Goal: Task Accomplishment & Management: Use online tool/utility

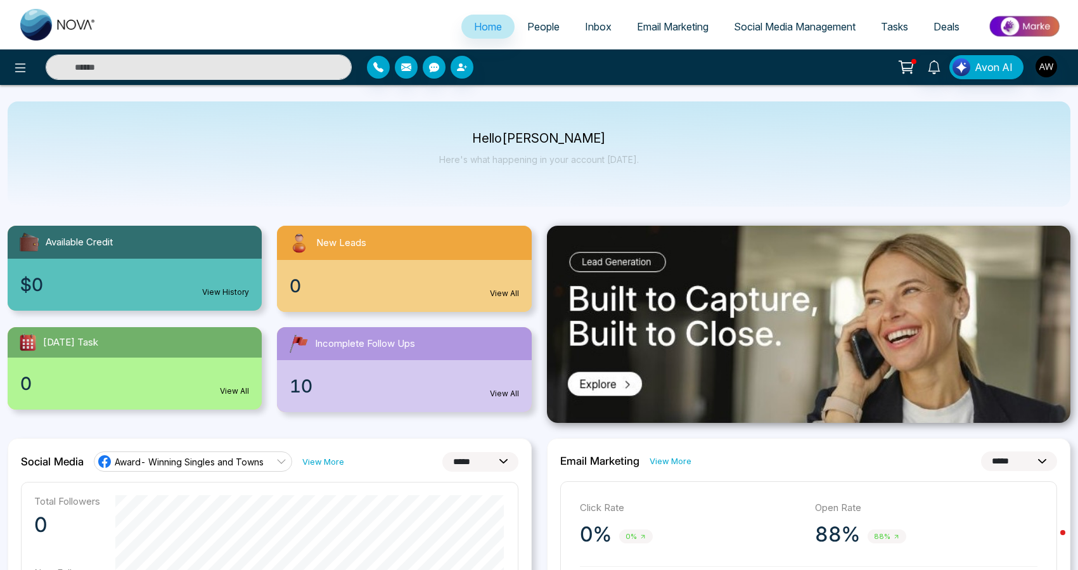
select select "*"
click at [793, 29] on span "Social Media Management" at bounding box center [795, 26] width 122 height 13
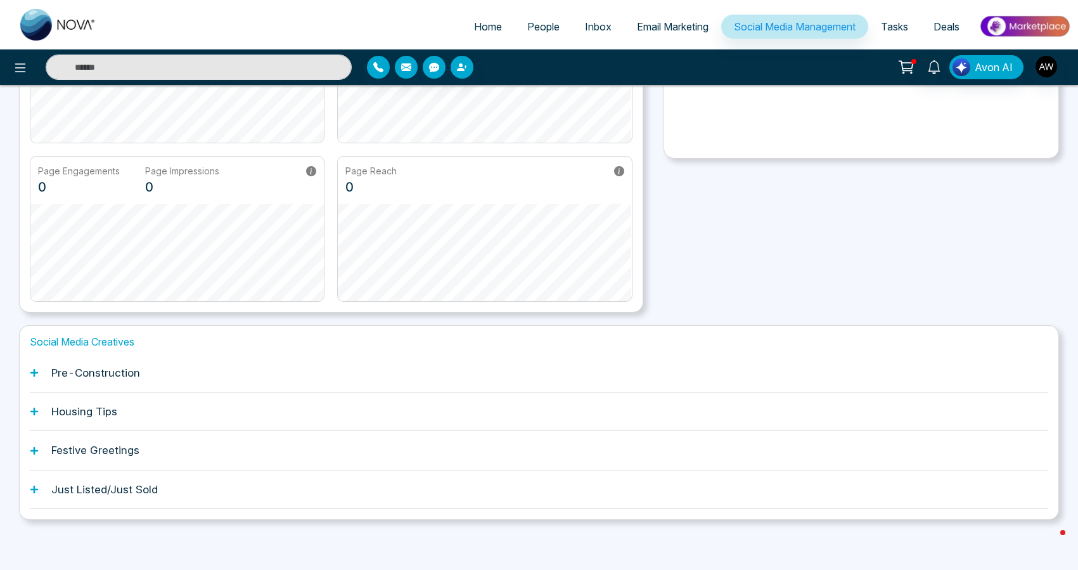
scroll to position [205, 0]
click at [80, 378] on h1 "Pre-Construction" at bounding box center [95, 373] width 89 height 13
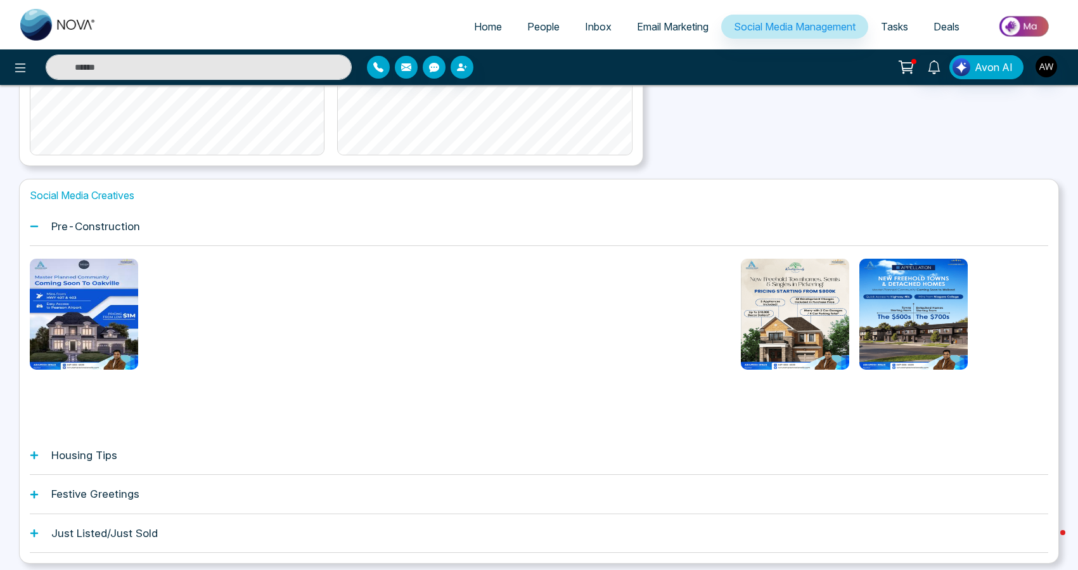
scroll to position [356, 0]
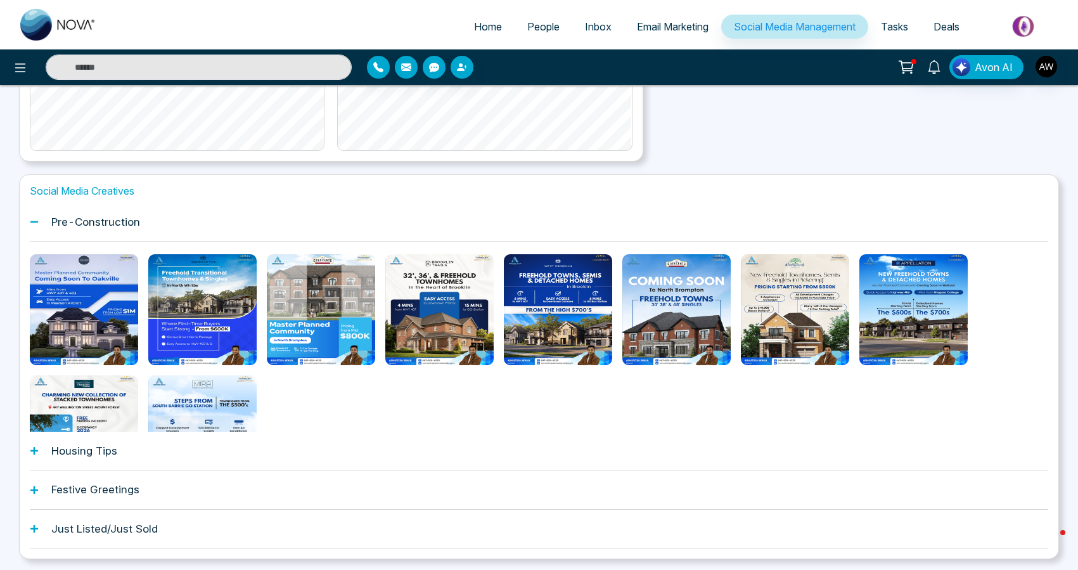
click at [34, 532] on icon at bounding box center [34, 528] width 9 height 9
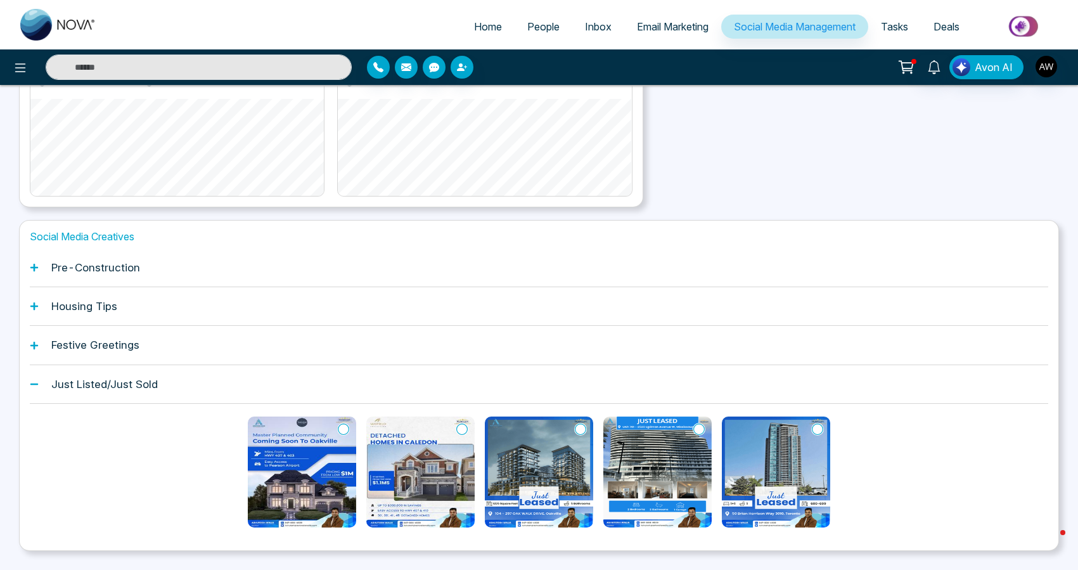
scroll to position [311, 0]
click at [42, 269] on div "Pre-Construction" at bounding box center [539, 267] width 1018 height 39
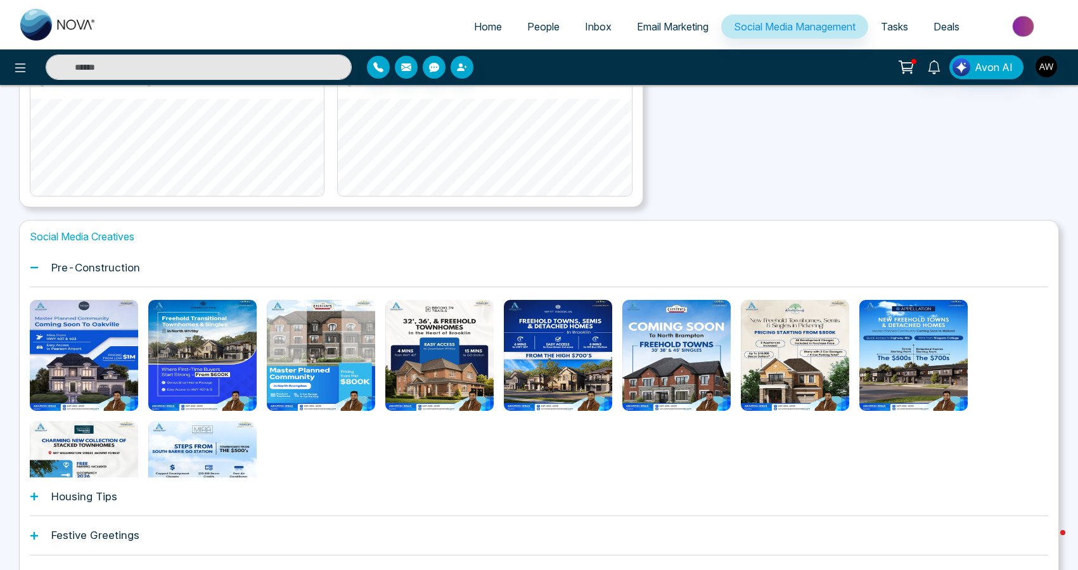
click at [27, 500] on div "Social Media Creatives Pre-Construction Housing Tips Festive Greetings Just Lis…" at bounding box center [539, 412] width 1040 height 385
click at [37, 499] on icon at bounding box center [34, 496] width 9 height 9
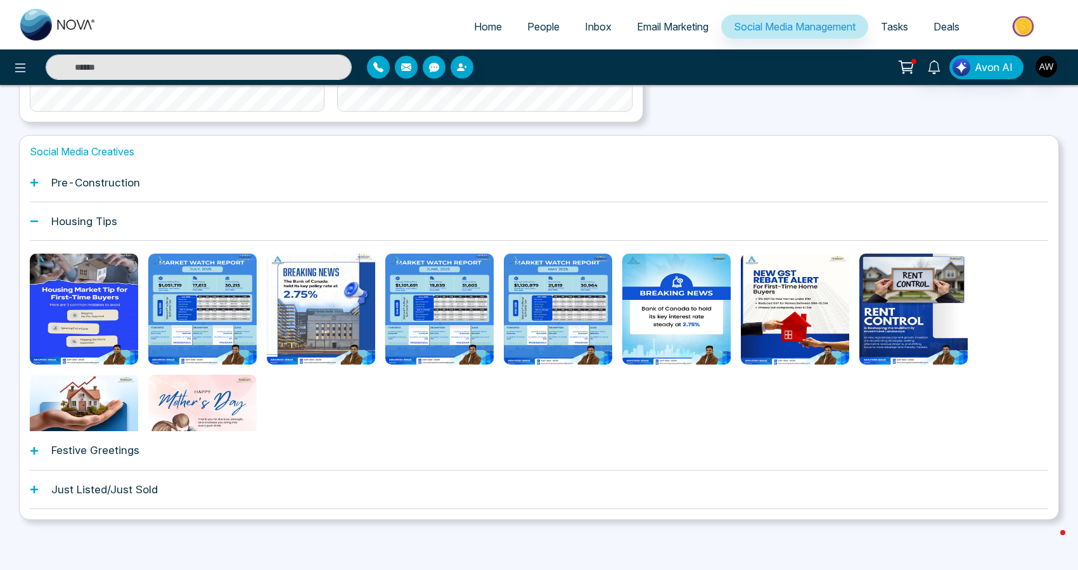
scroll to position [395, 0]
click at [38, 451] on icon at bounding box center [34, 451] width 9 height 9
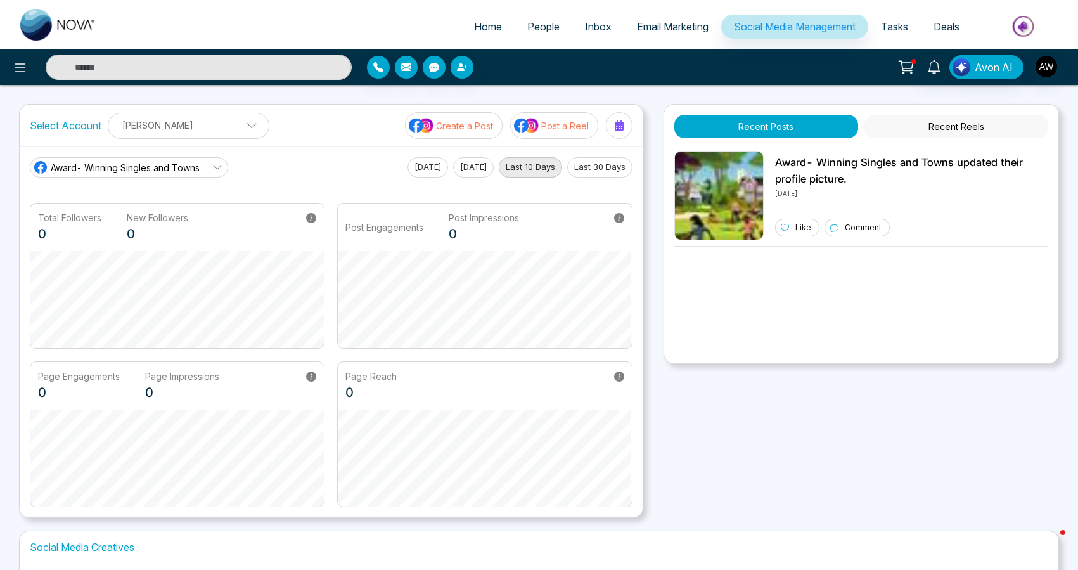
scroll to position [0, 0]
click at [655, 35] on link "Email Marketing" at bounding box center [672, 27] width 97 height 24
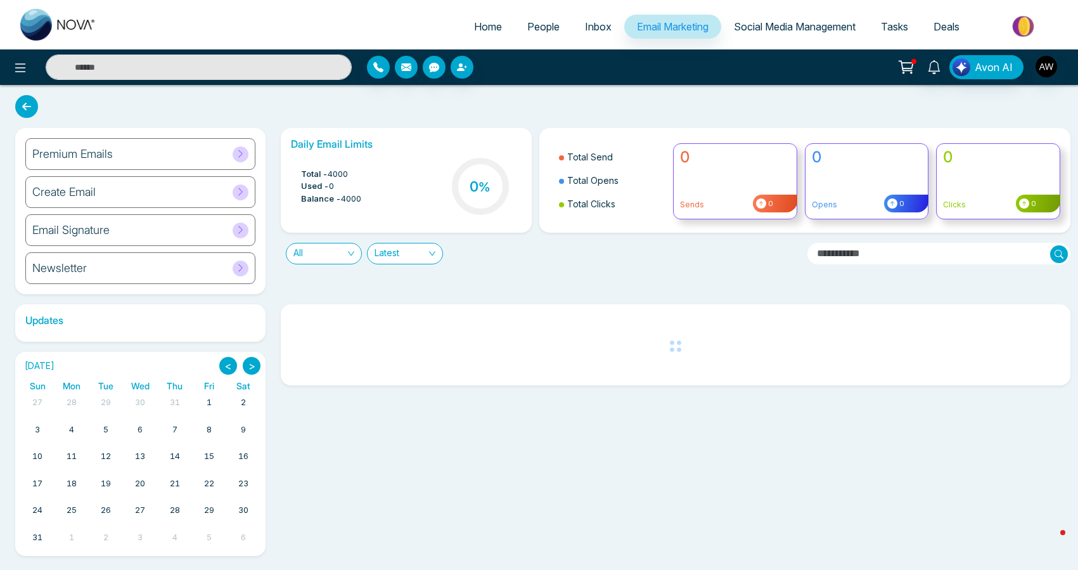
click at [748, 34] on link "Social Media Management" at bounding box center [794, 27] width 147 height 24
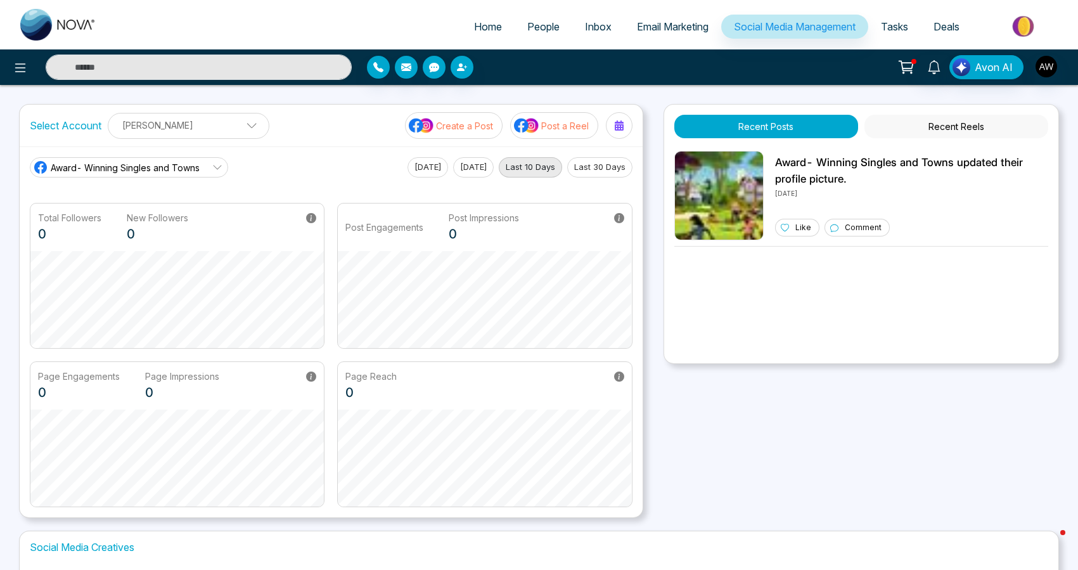
click at [553, 124] on p "Post a Reel" at bounding box center [565, 125] width 48 height 13
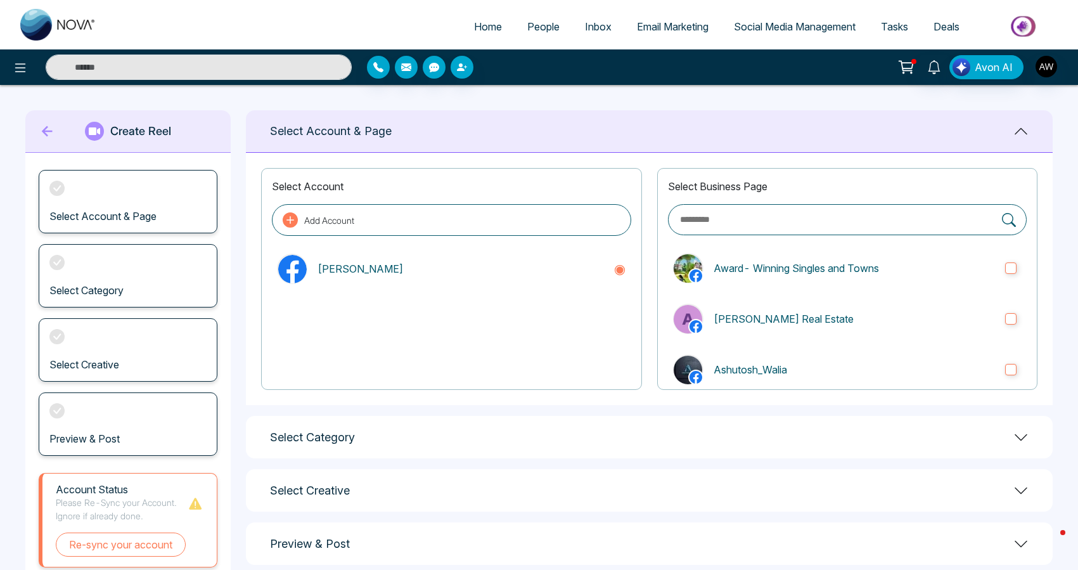
click at [373, 439] on div "Select Category" at bounding box center [649, 437] width 807 height 42
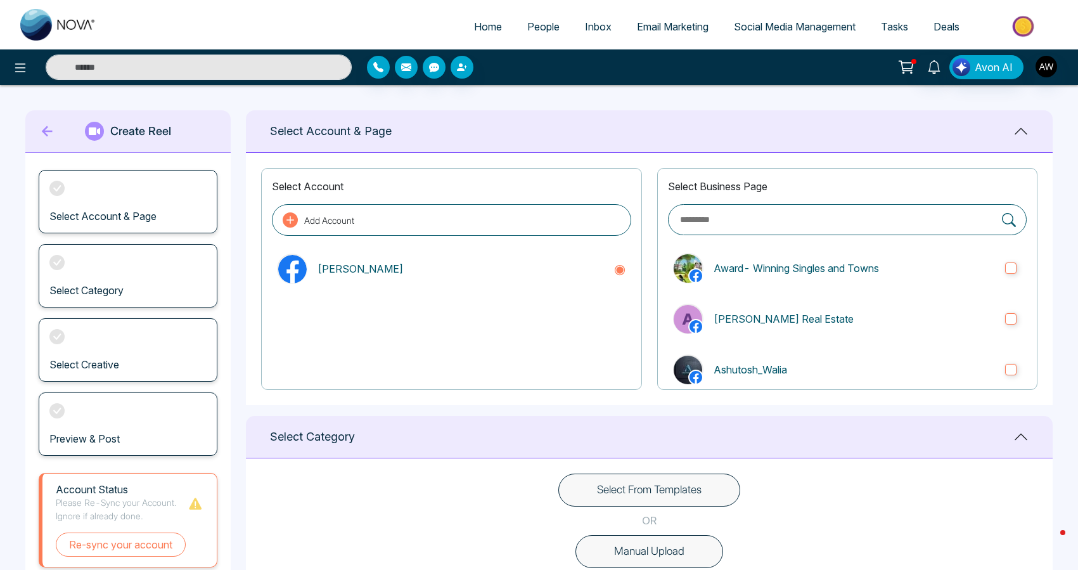
click at [644, 473] on button "Select From Templates" at bounding box center [649, 489] width 182 height 33
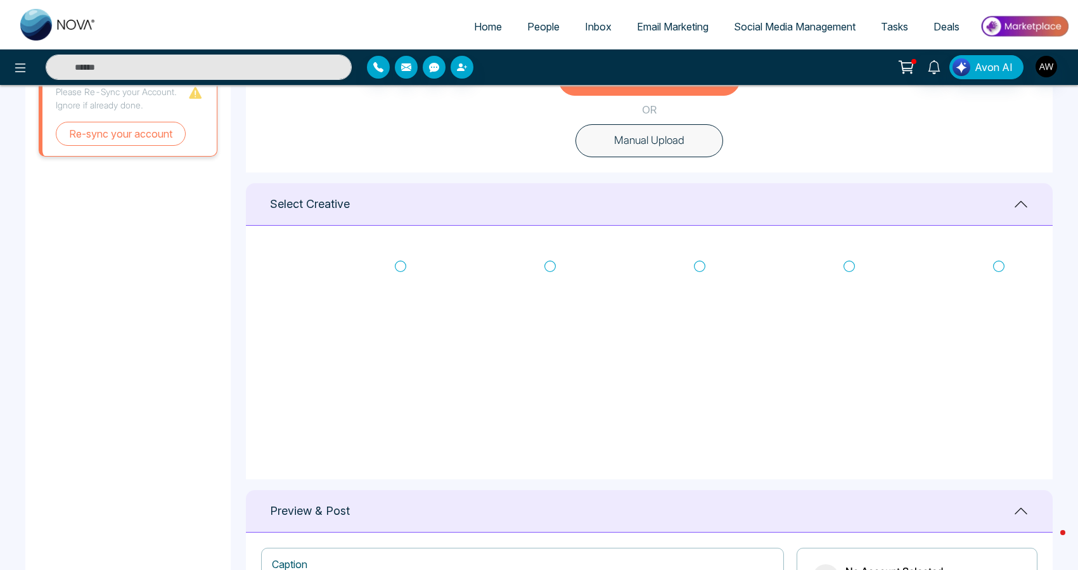
click at [700, 262] on icon at bounding box center [699, 266] width 11 height 13
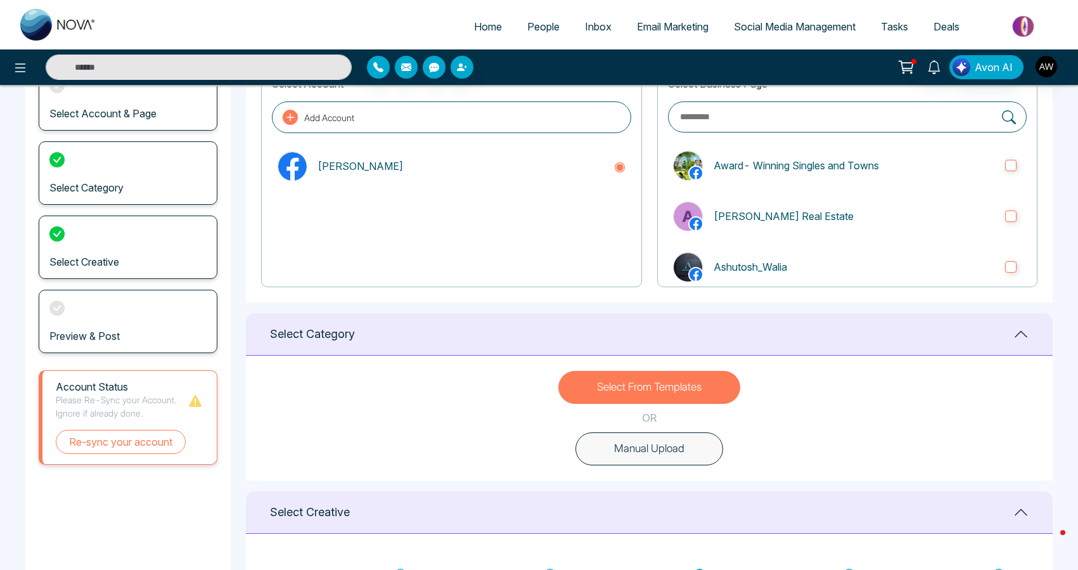
scroll to position [101, 0]
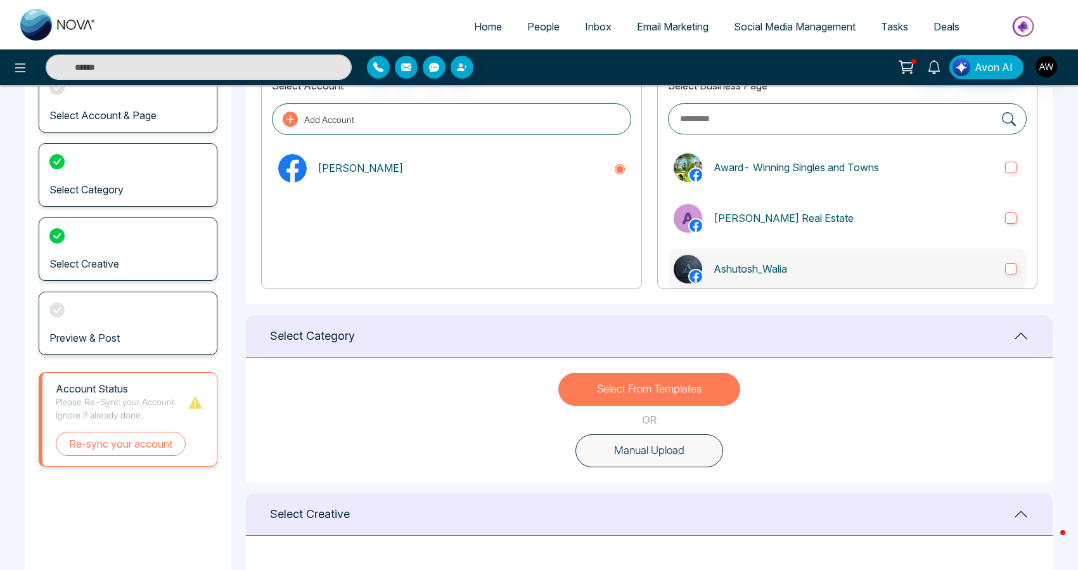
click at [843, 279] on label "Ashutosh_Walia" at bounding box center [847, 268] width 359 height 41
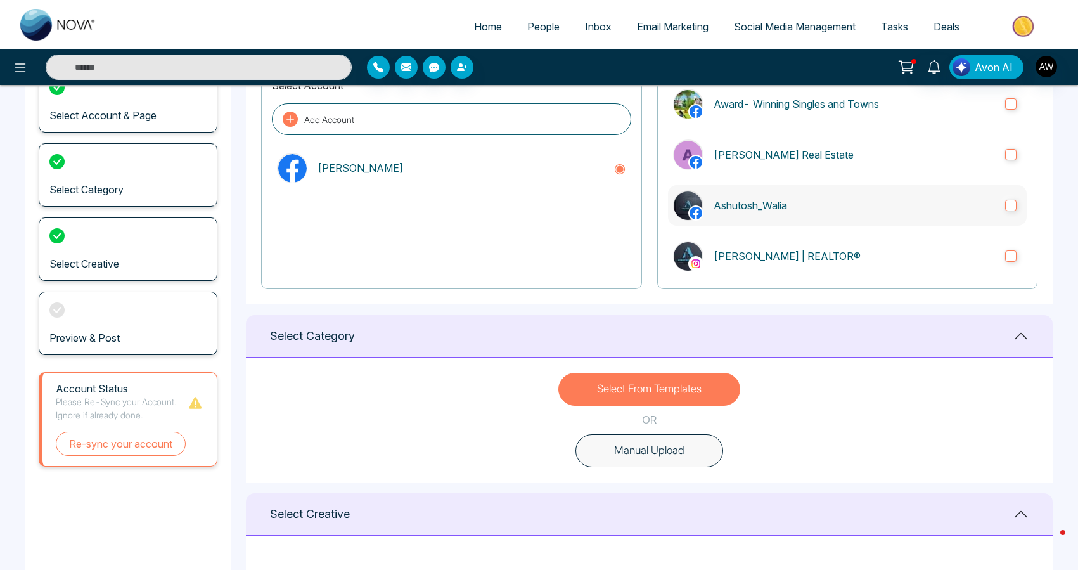
scroll to position [65, 0]
click at [841, 255] on p "[PERSON_NAME] | REALTOR®" at bounding box center [854, 254] width 281 height 15
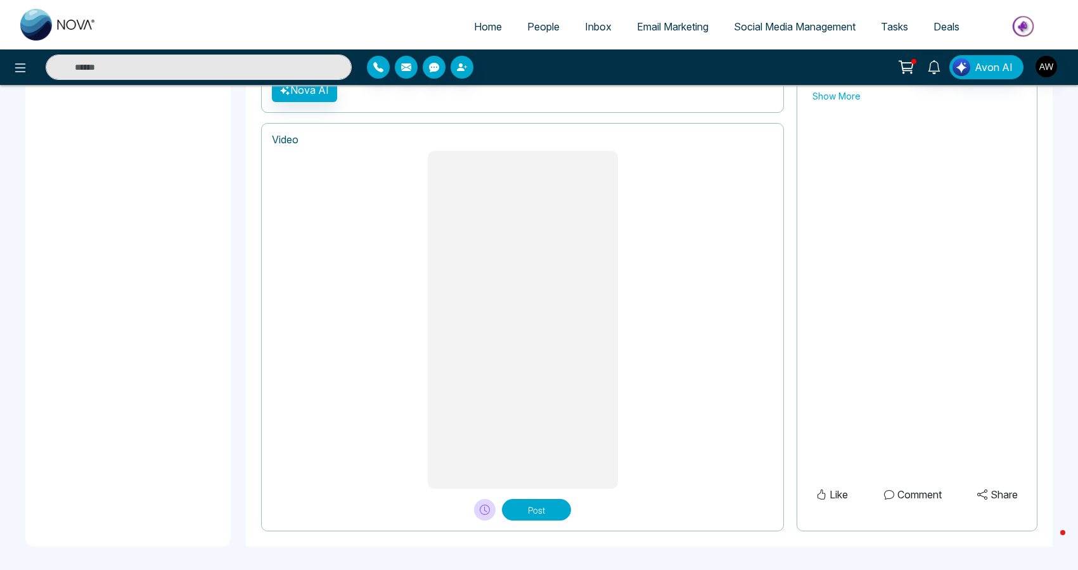
scroll to position [959, 0]
click at [482, 516] on button at bounding box center [485, 510] width 22 height 22
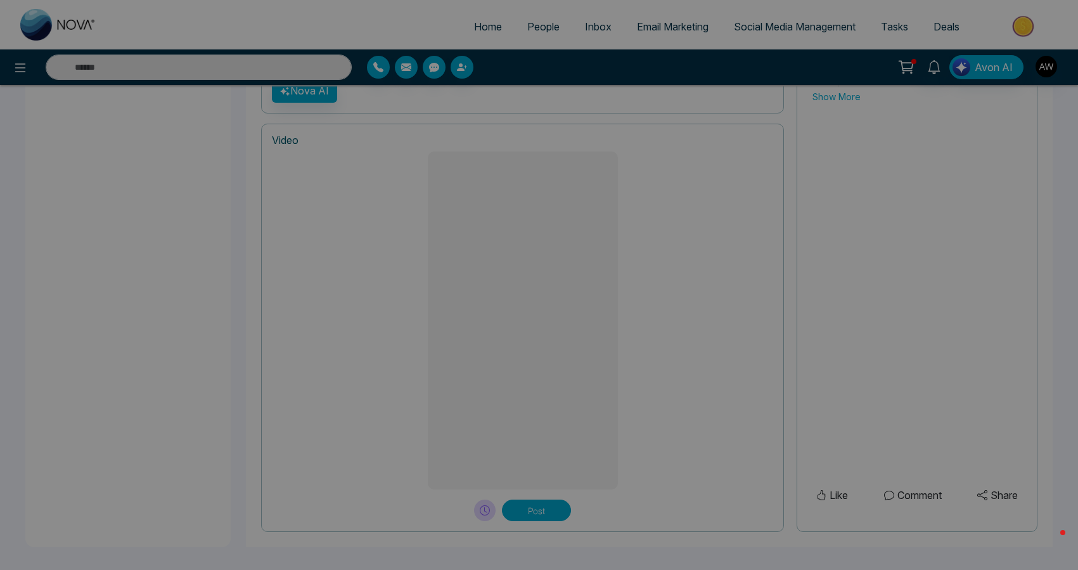
type textarea "**********"
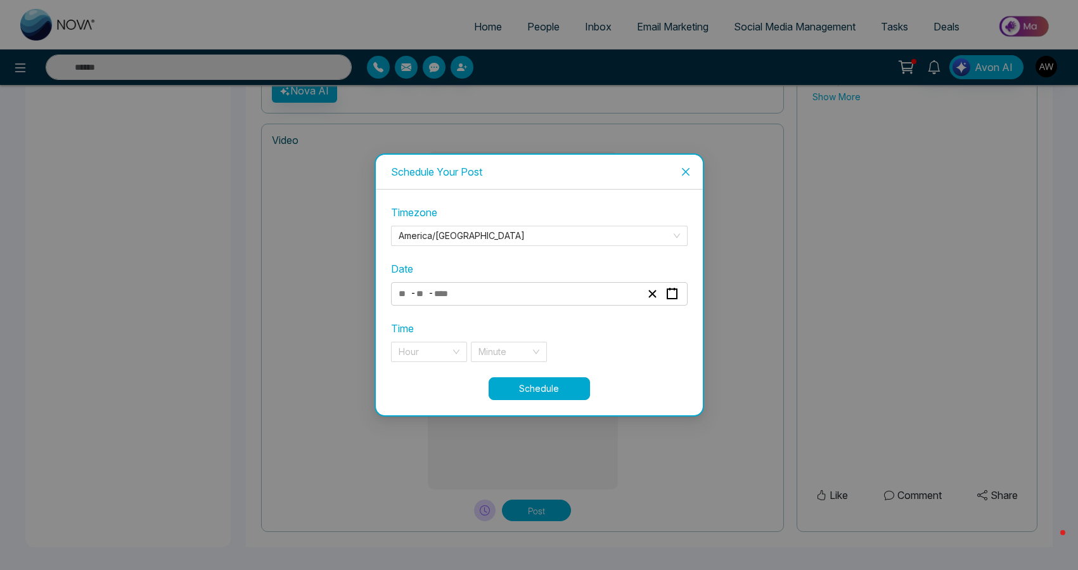
click at [508, 288] on div "- -" at bounding box center [520, 293] width 246 height 17
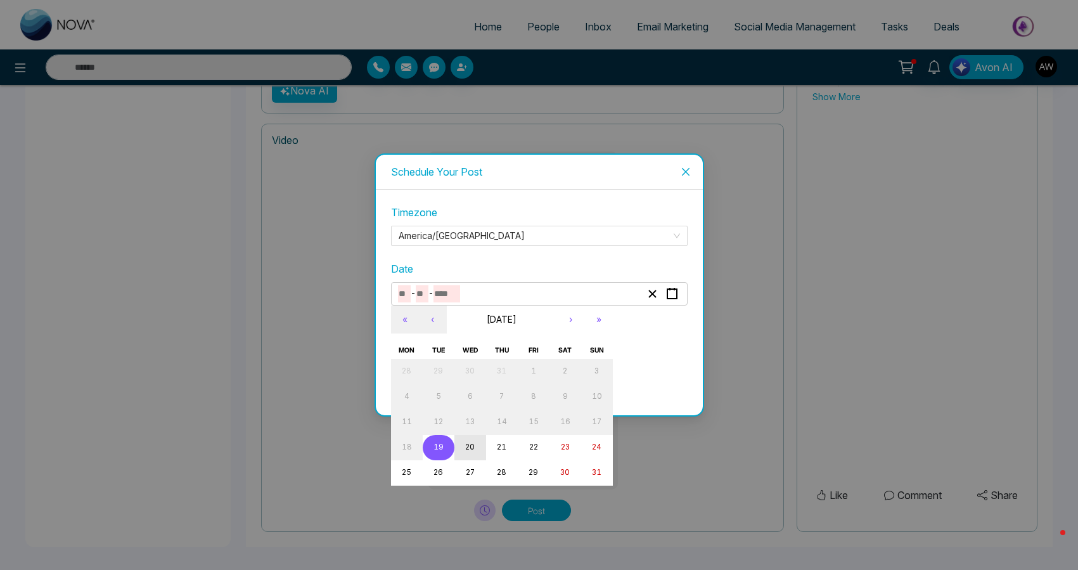
click at [480, 442] on button "20" at bounding box center [470, 447] width 32 height 25
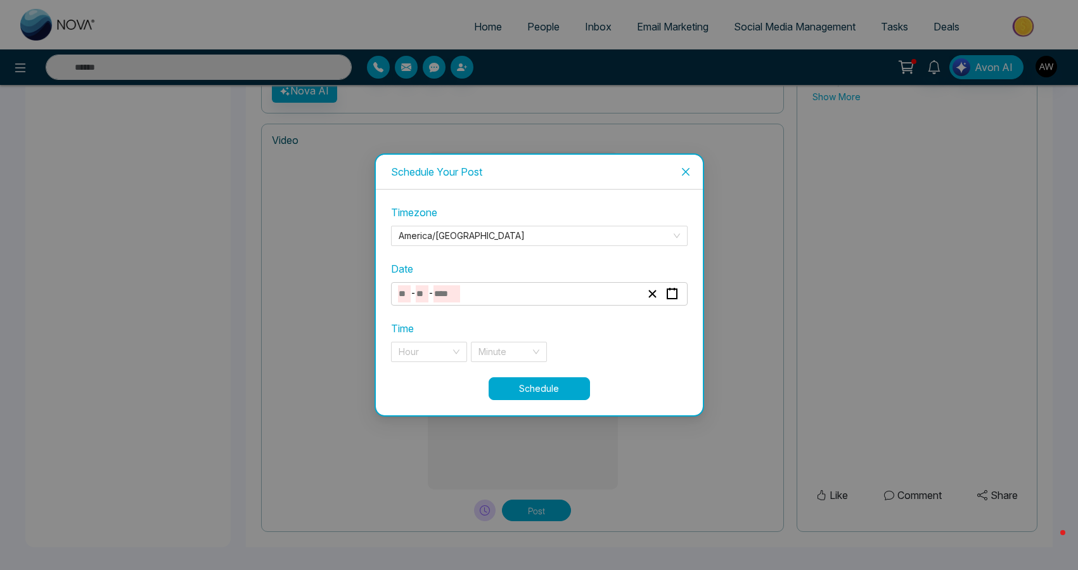
type input "*"
type input "**"
type input "****"
click at [451, 352] on div "Hour" at bounding box center [429, 352] width 76 height 20
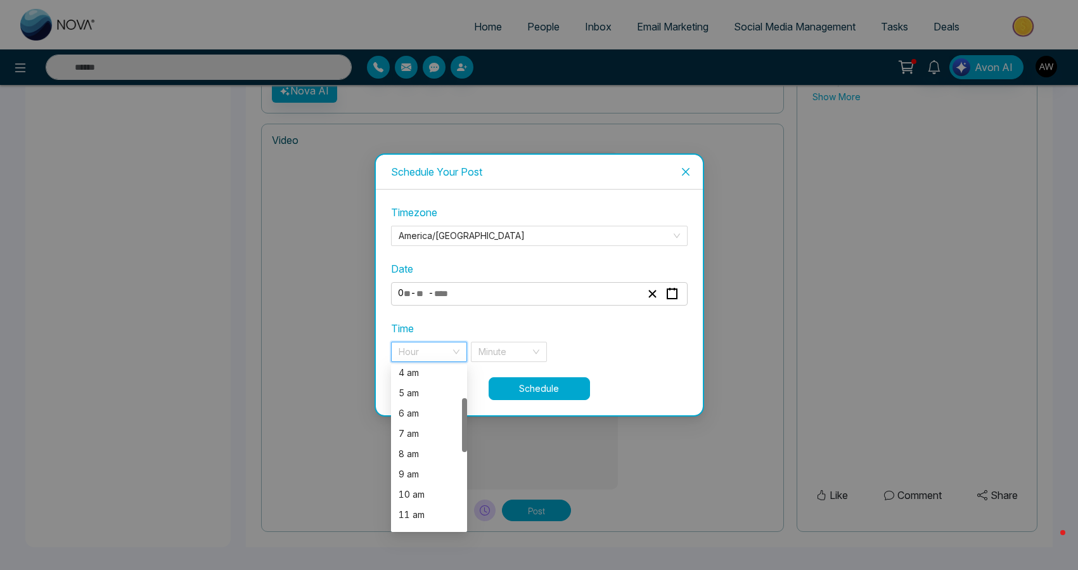
scroll to position [96, 0]
click at [426, 481] on div "10 am" at bounding box center [429, 484] width 61 height 14
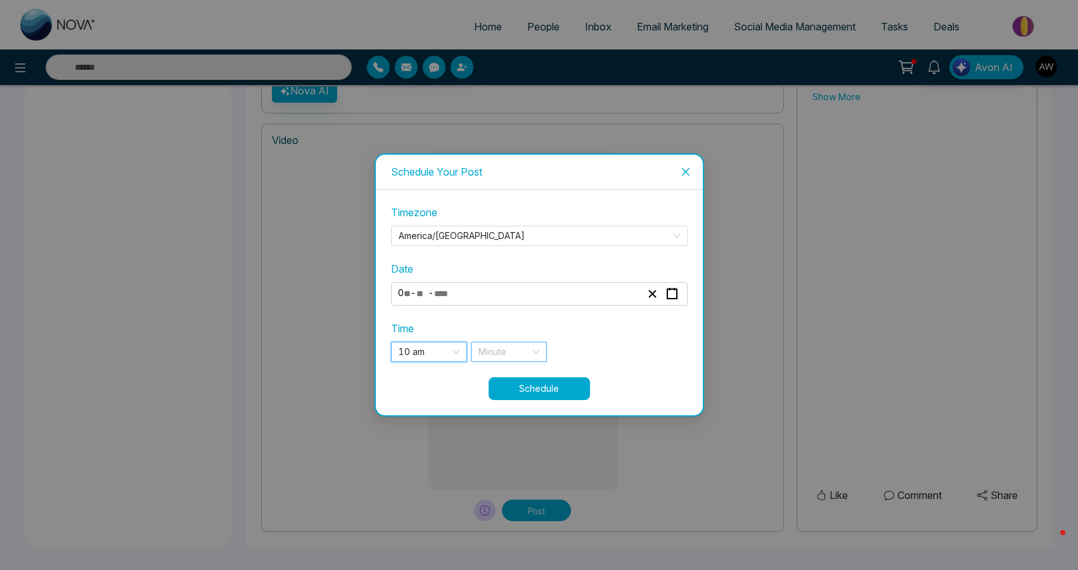
click at [539, 346] on div "Minute" at bounding box center [509, 352] width 76 height 20
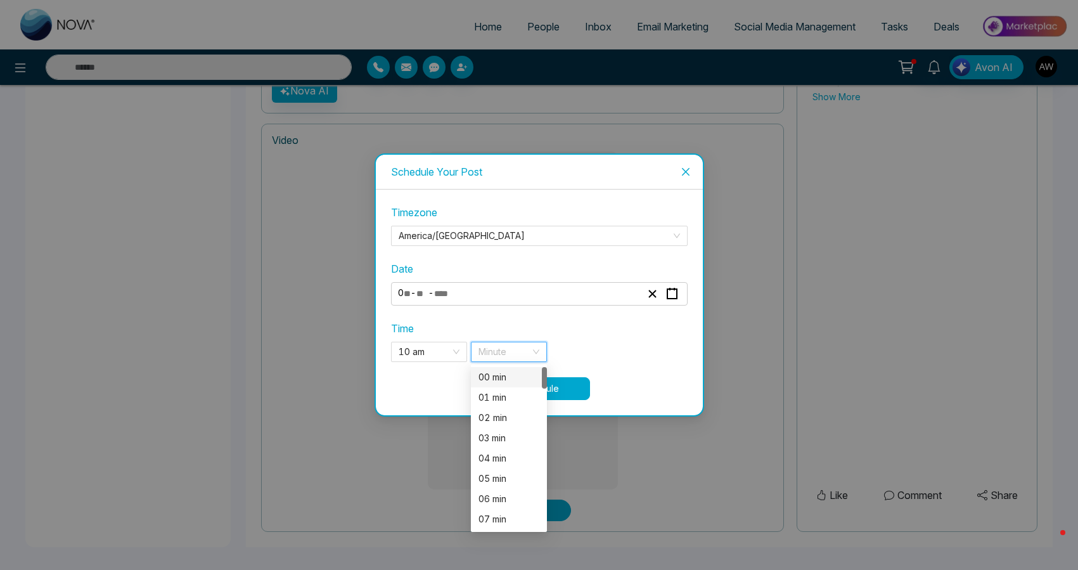
click at [514, 380] on div "00 min" at bounding box center [508, 377] width 61 height 14
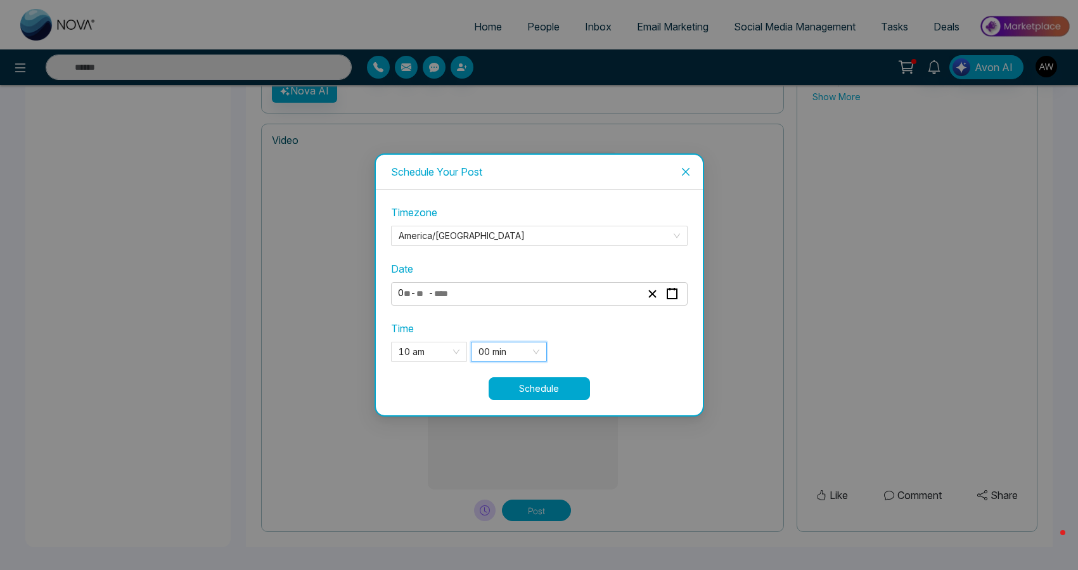
click at [556, 390] on button "Schedule" at bounding box center [539, 388] width 101 height 23
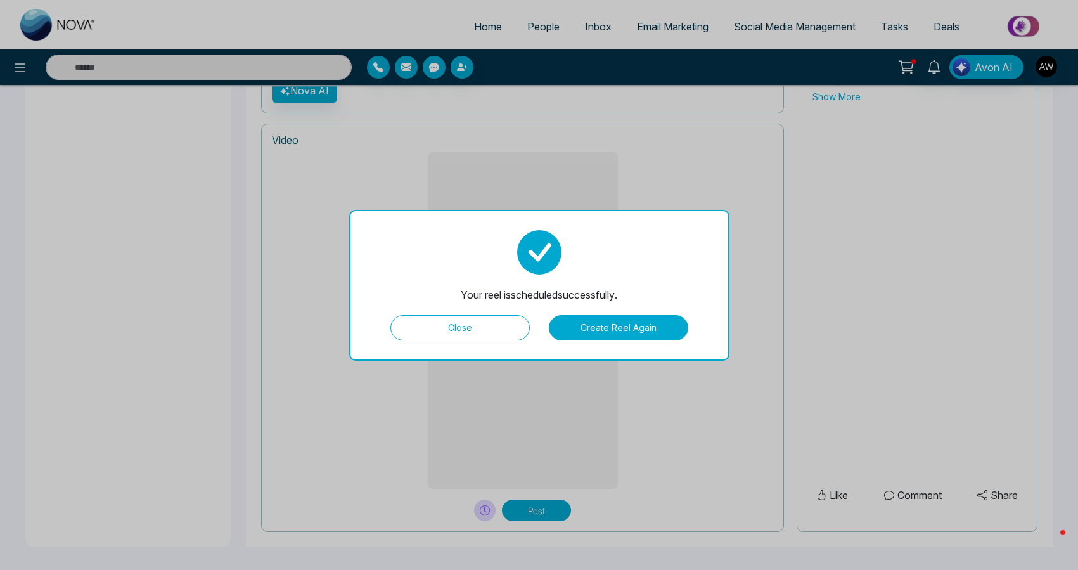
click at [469, 330] on button "Close" at bounding box center [459, 327] width 139 height 25
type textarea "**********"
